Goal: Task Accomplishment & Management: Use online tool/utility

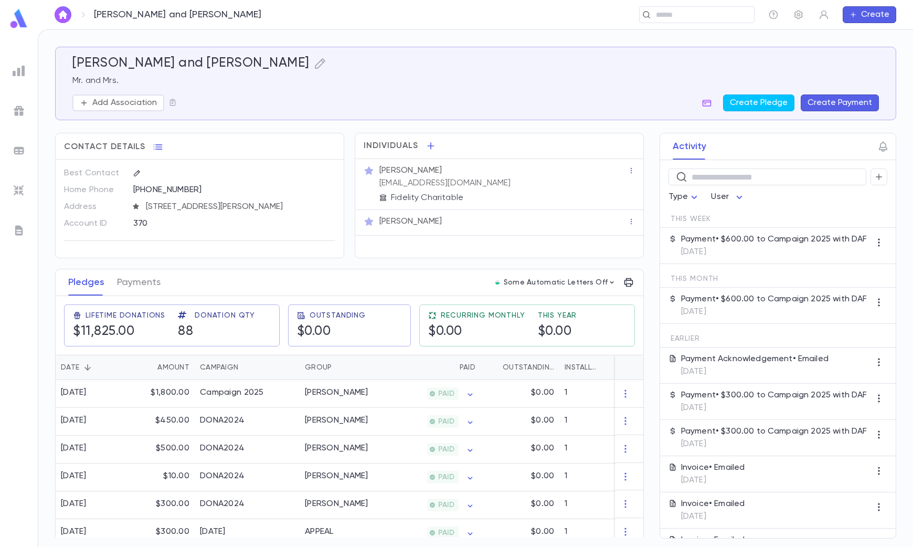
click at [19, 73] on img at bounding box center [19, 71] width 13 height 13
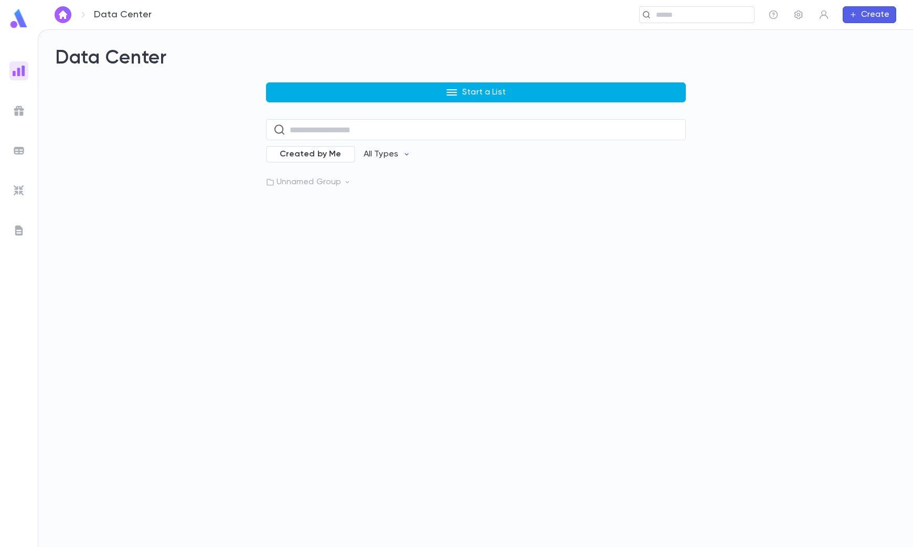
click at [484, 89] on p "Start a List" at bounding box center [484, 92] width 44 height 10
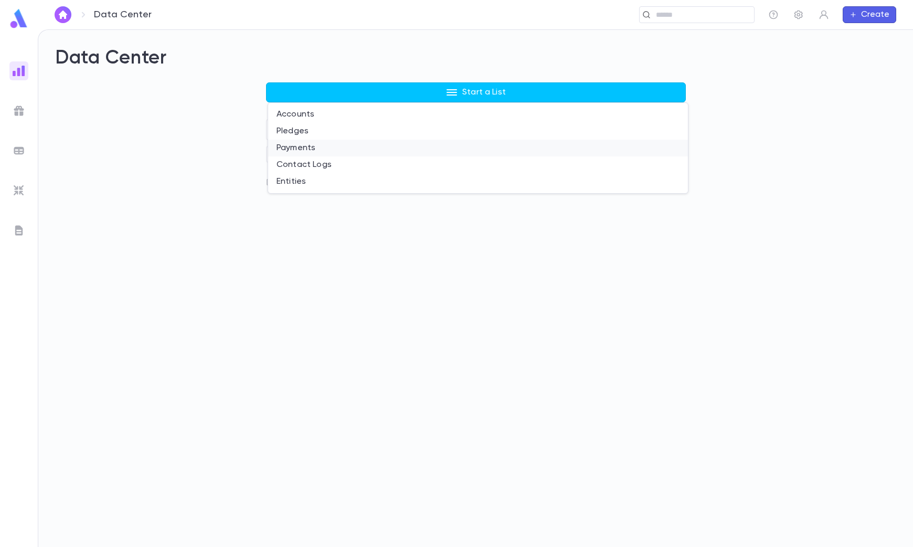
click at [297, 145] on li "Payments" at bounding box center [478, 148] width 420 height 17
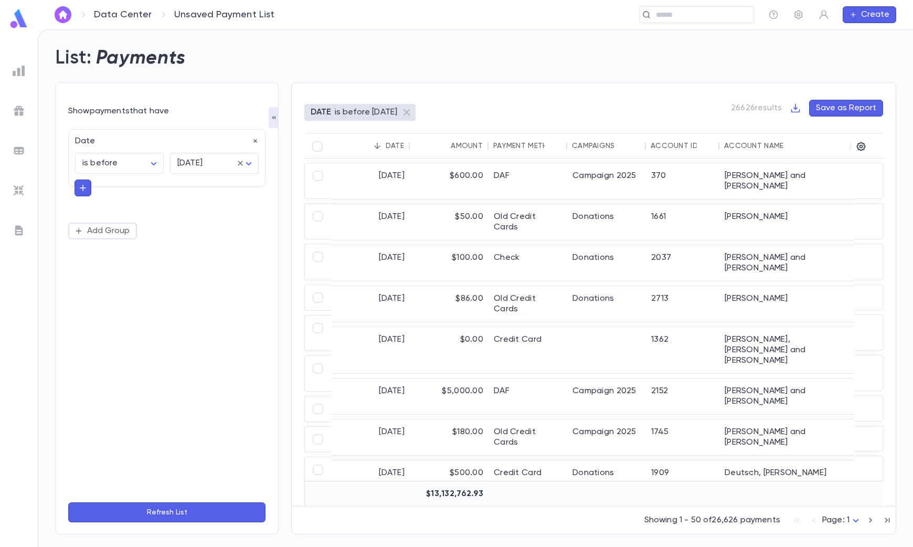
click at [76, 188] on button "button" at bounding box center [83, 187] width 17 height 17
click at [174, 517] on button "Refresh List" at bounding box center [166, 512] width 197 height 20
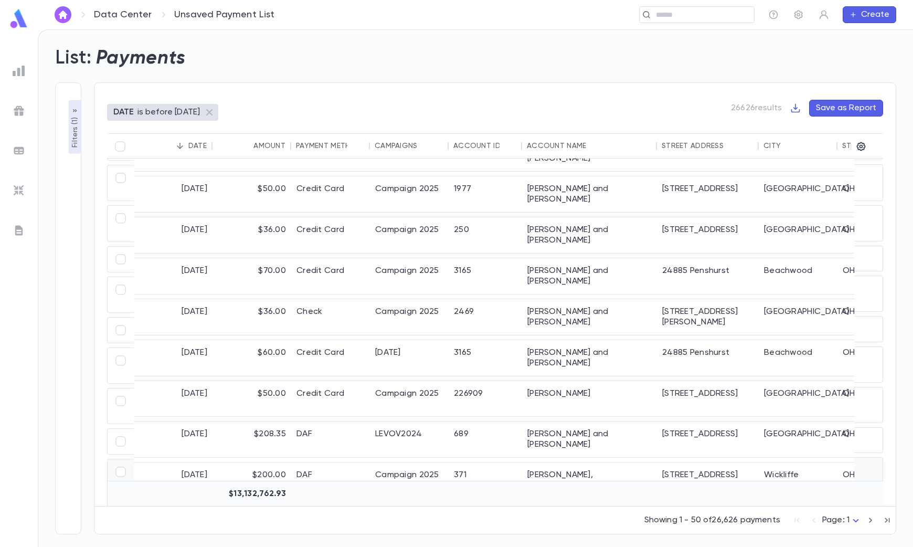
scroll to position [1049, 0]
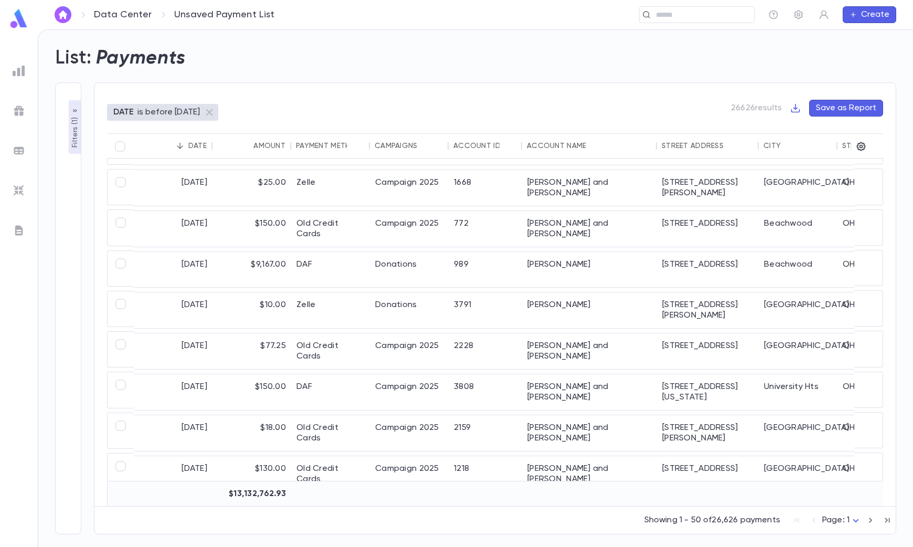
click at [854, 521] on body "Data Center Unsaved Payment List ​ Create List: Payments Filters ( 1 ) Show pay…" at bounding box center [456, 287] width 913 height 517
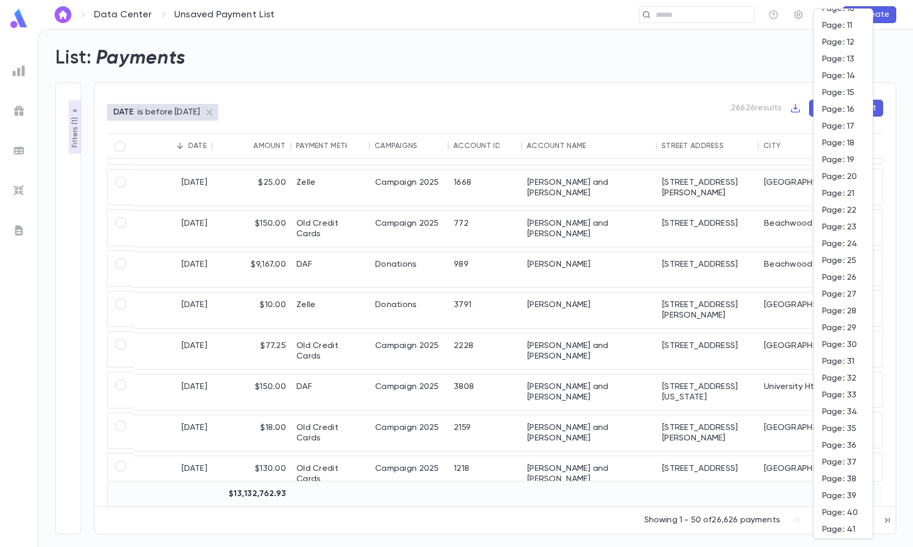
scroll to position [197, 0]
click at [558, 521] on div at bounding box center [456, 273] width 913 height 547
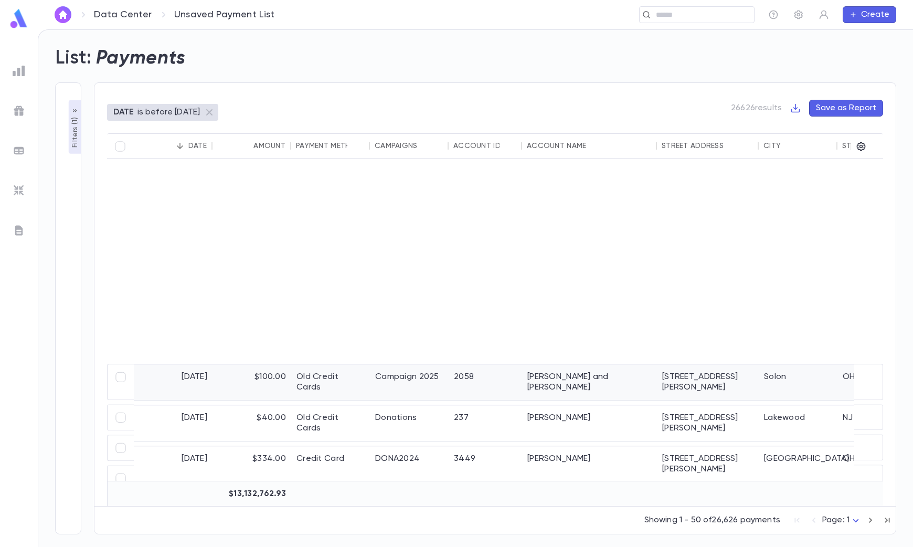
scroll to position [590, 0]
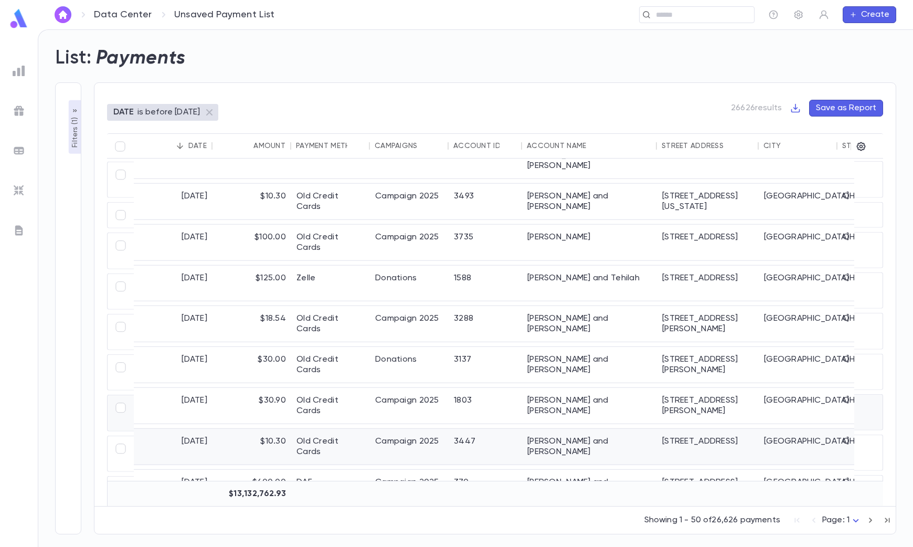
click at [530, 78] on div "DATE is before [DATE] 26626 results Save as Report Date Amount Payment Method C…" at bounding box center [488, 302] width 815 height 464
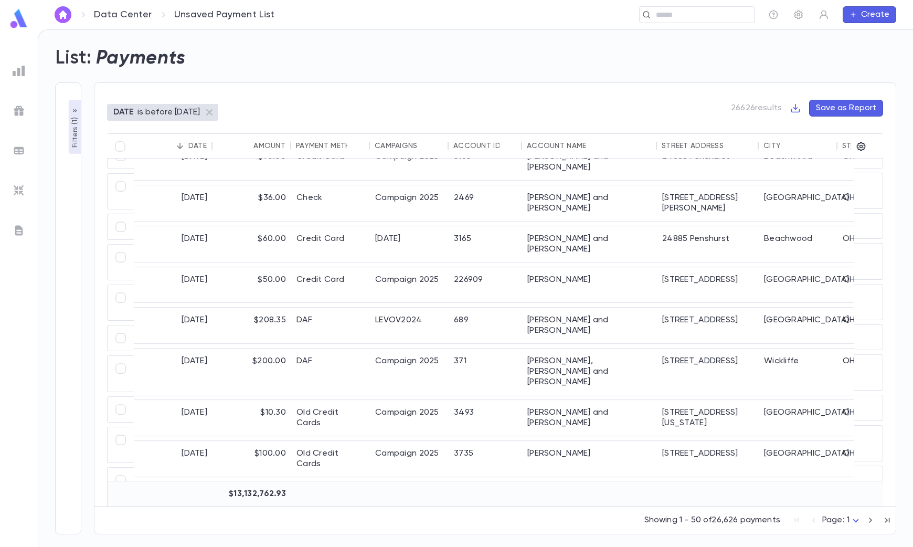
scroll to position [328, 0]
